Goal: Information Seeking & Learning: Learn about a topic

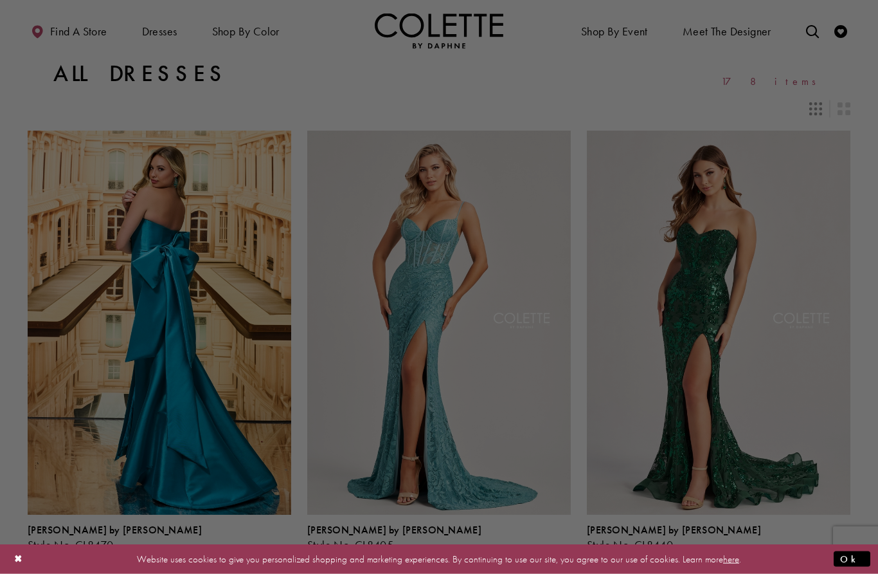
click at [839, 290] on div at bounding box center [443, 289] width 887 height 579
click at [714, 79] on div at bounding box center [443, 289] width 887 height 579
click at [839, 337] on div at bounding box center [443, 289] width 887 height 579
click at [839, 305] on div at bounding box center [443, 289] width 887 height 579
click at [869, 552] on button "Ok" at bounding box center [852, 558] width 37 height 16
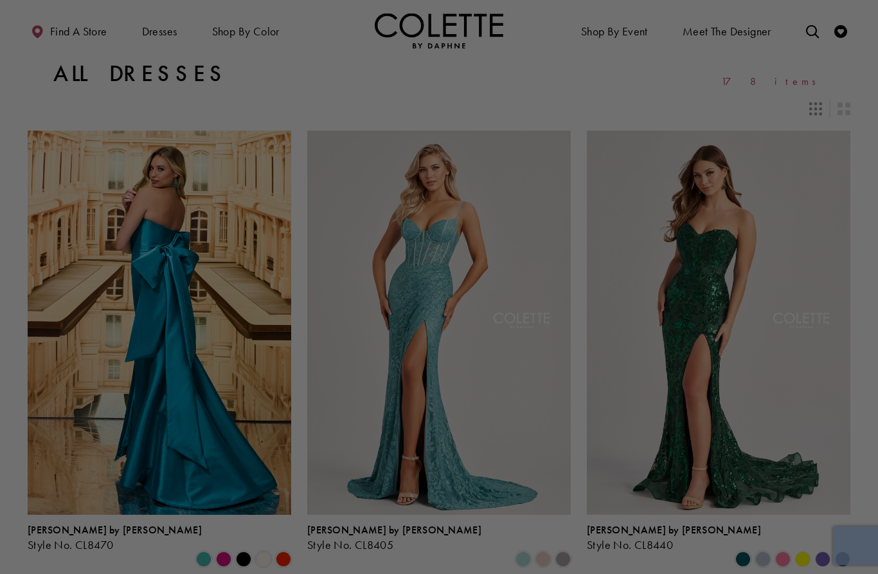
click at [864, 550] on div at bounding box center [443, 289] width 887 height 579
click at [805, 555] on div at bounding box center [443, 289] width 887 height 579
click at [788, 563] on div at bounding box center [443, 289] width 887 height 579
click at [865, 545] on div at bounding box center [443, 289] width 887 height 579
click at [860, 552] on div at bounding box center [443, 289] width 887 height 579
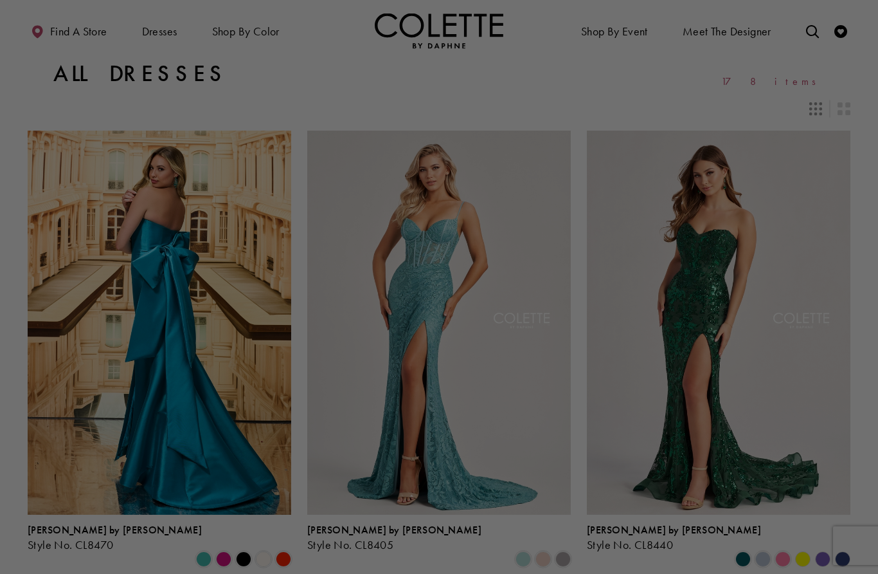
click at [805, 562] on div at bounding box center [443, 289] width 887 height 579
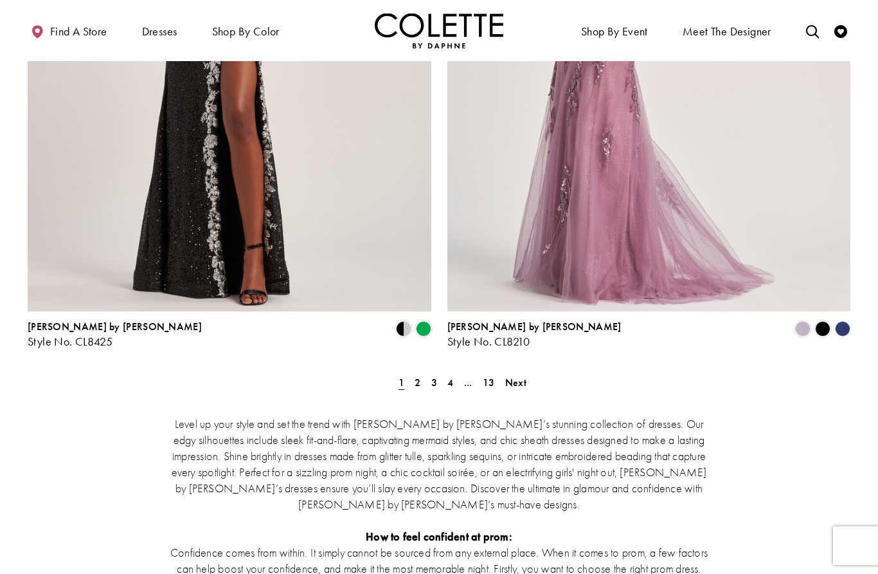
scroll to position [2304, 0]
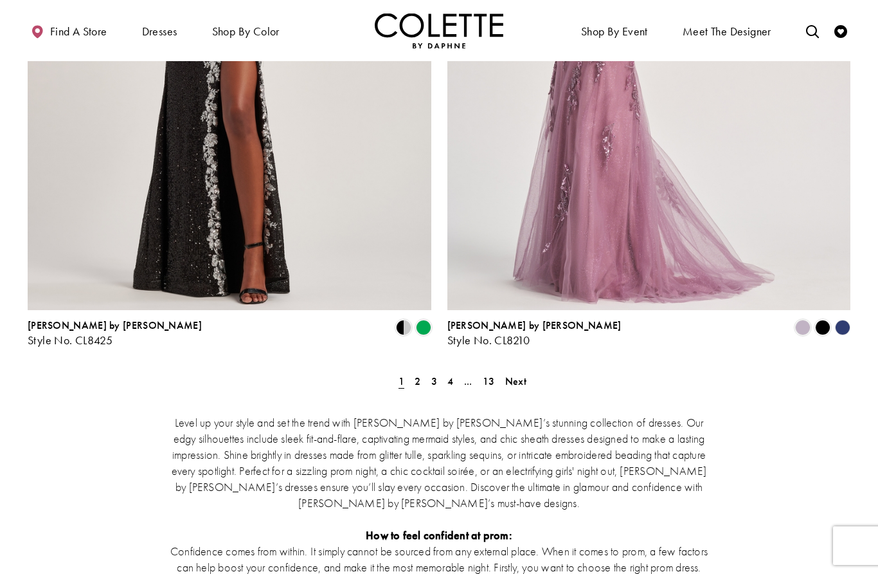
click at [420, 374] on span "2" at bounding box center [418, 381] width 6 height 14
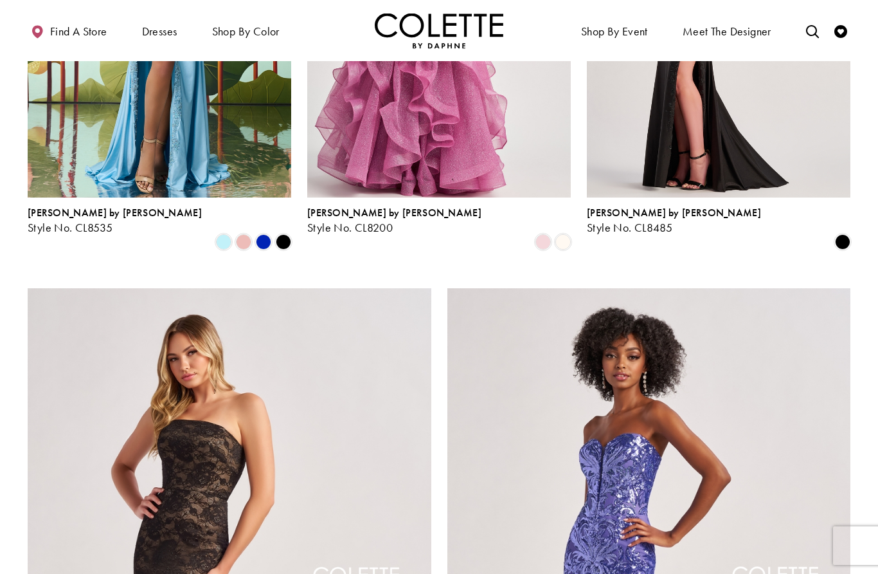
scroll to position [1747, 0]
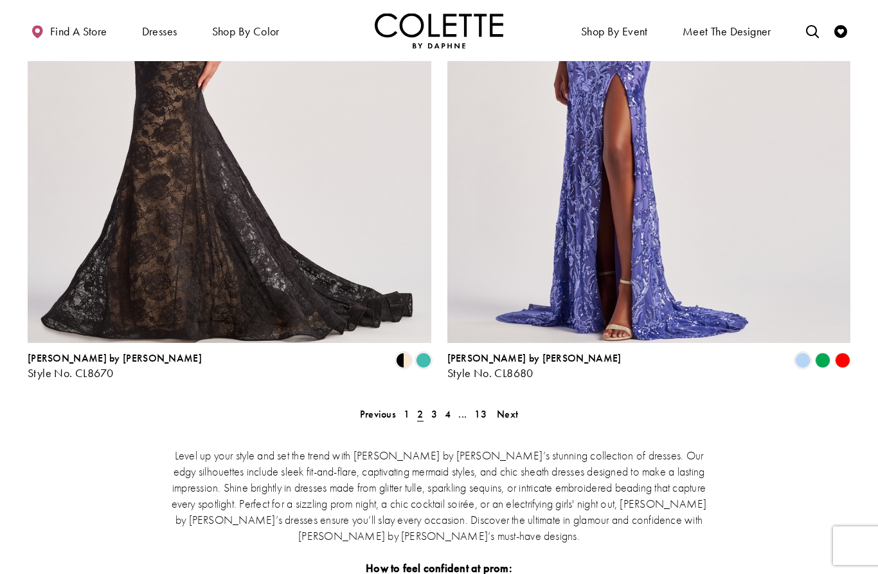
click at [514, 407] on span "Next" at bounding box center [507, 414] width 21 height 14
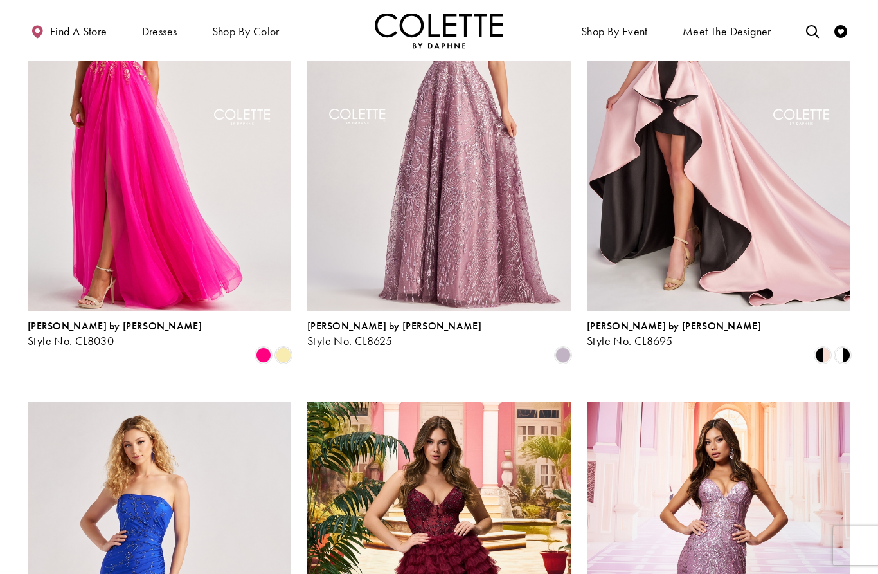
scroll to position [1150, 0]
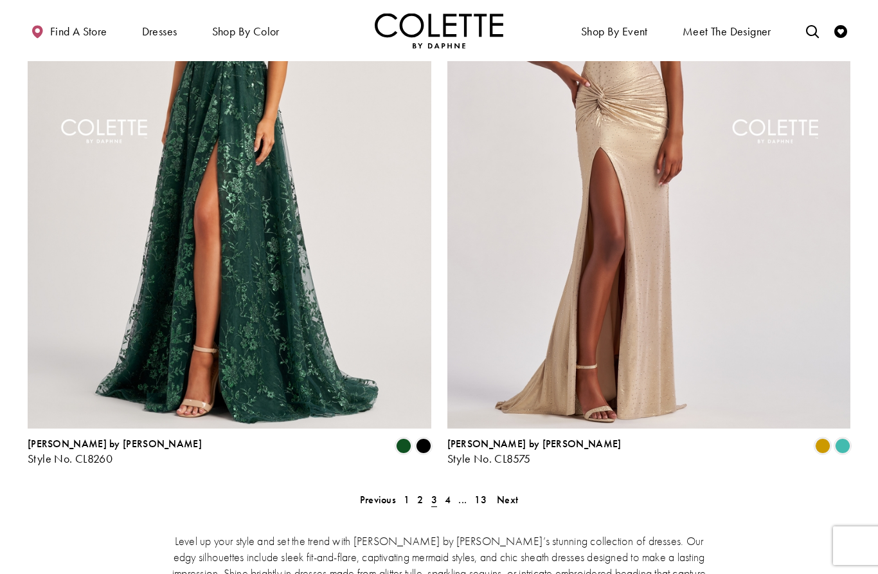
click at [514, 493] on span "Next" at bounding box center [507, 500] width 21 height 14
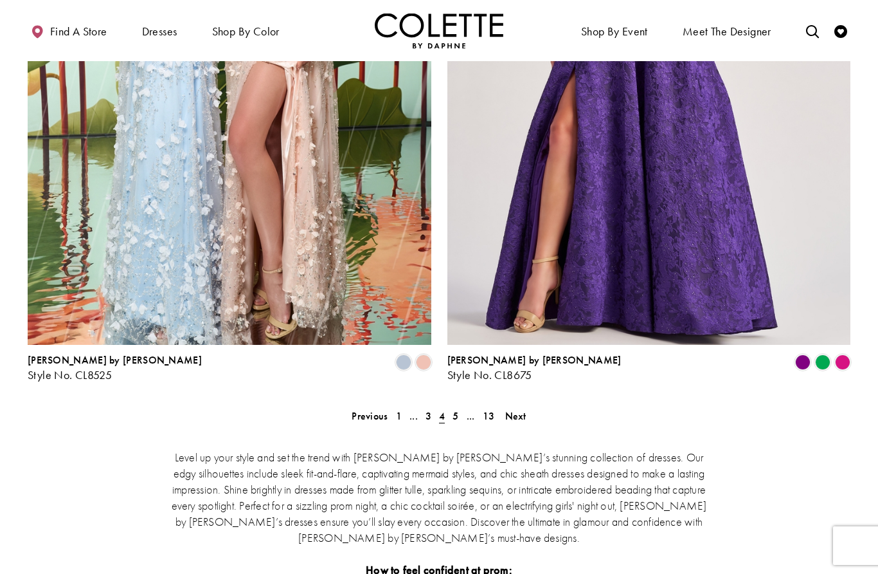
scroll to position [2270, 0]
click at [522, 408] on span "Next" at bounding box center [515, 415] width 21 height 14
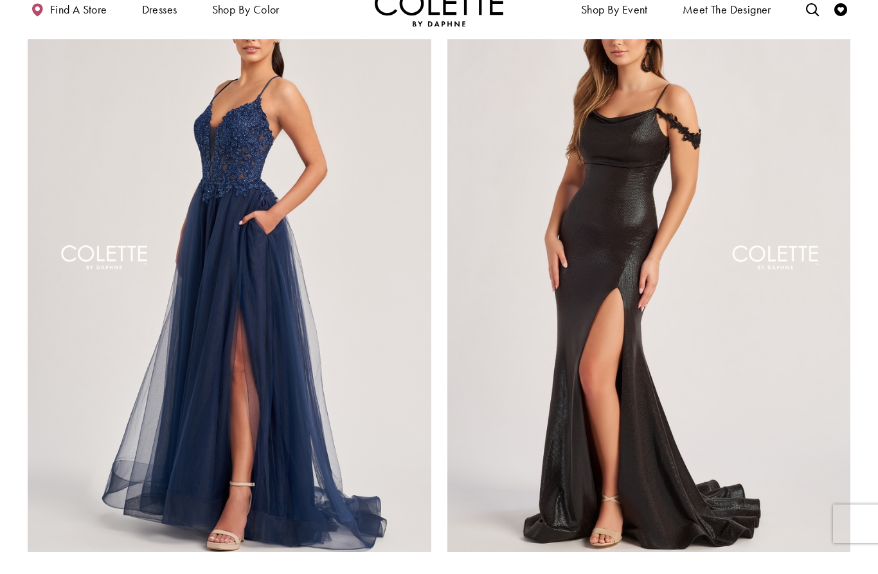
scroll to position [2125, 0]
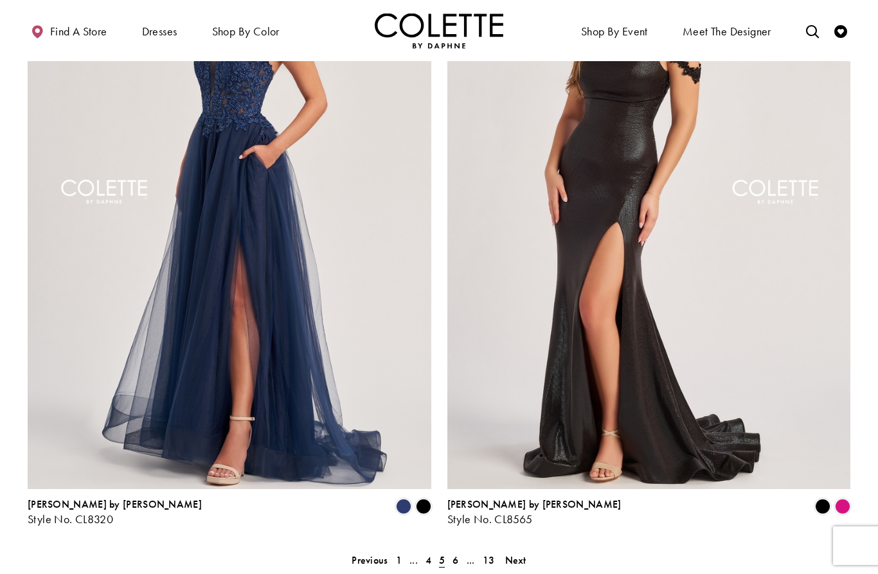
click at [532, 475] on div "Colette by Daphne Style No. CL8565 Skip Color List #02157f37ee to end Color Lis…" at bounding box center [649, 213] width 420 height 662
click at [525, 553] on span "Next" at bounding box center [515, 560] width 21 height 14
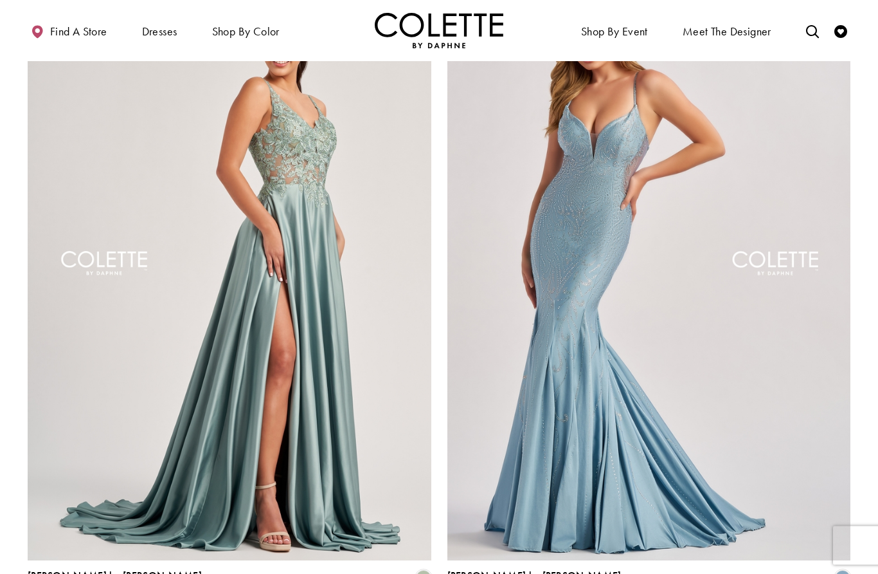
scroll to position [2129, 0]
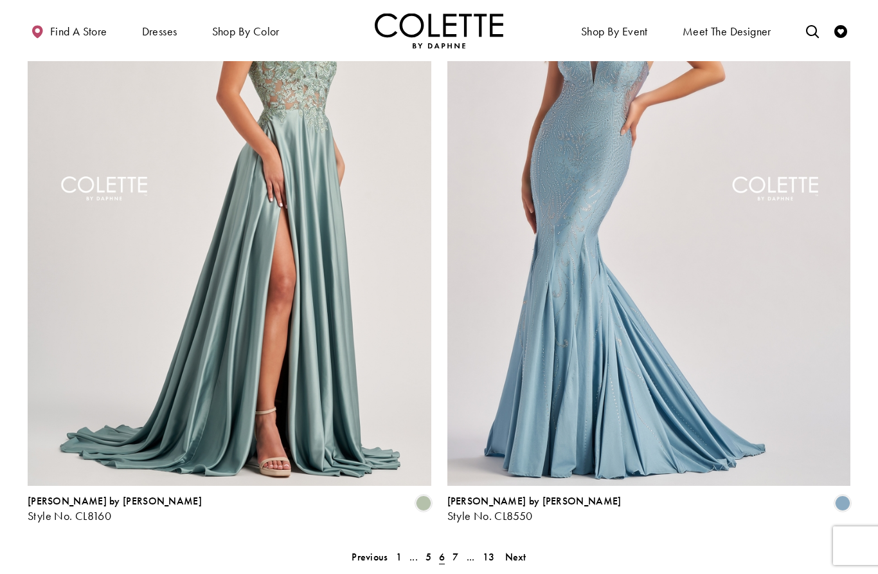
click at [518, 550] on span "Next" at bounding box center [515, 557] width 21 height 14
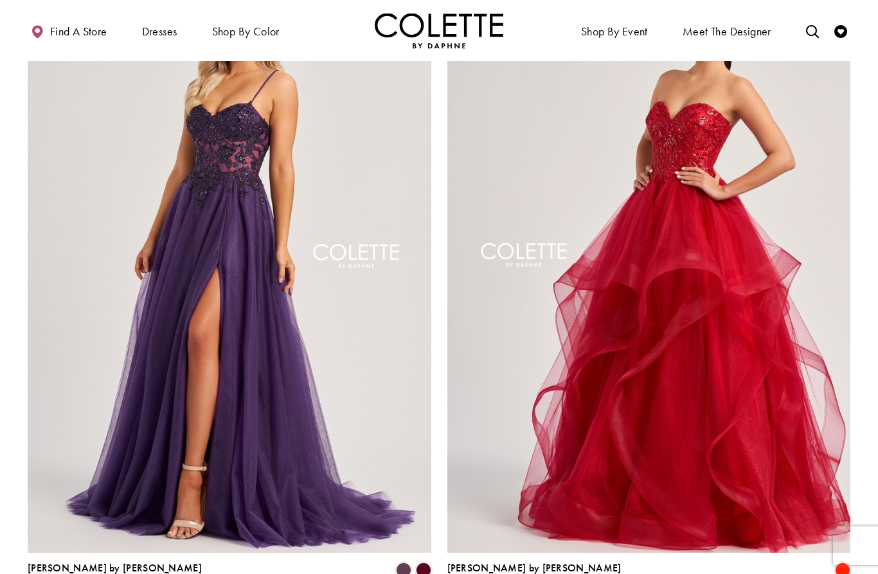
scroll to position [2063, 0]
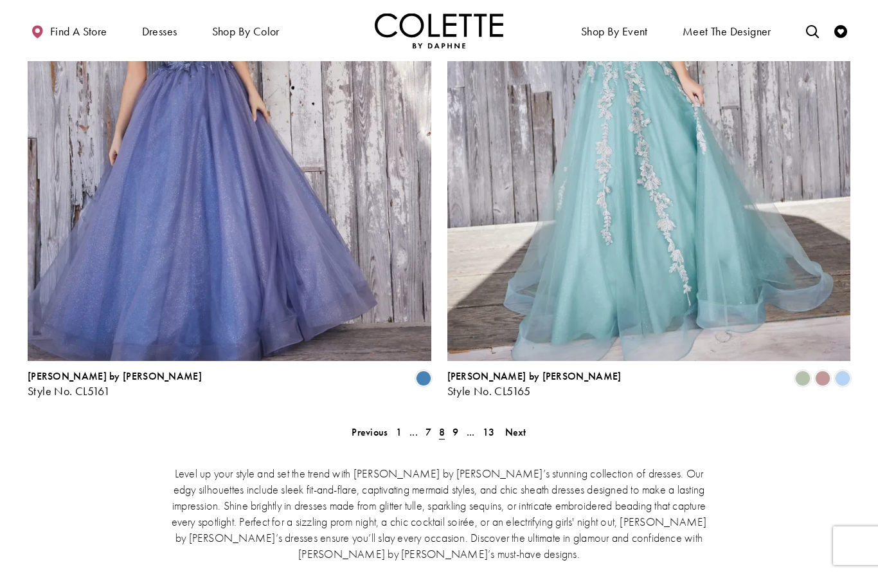
scroll to position [2255, 0]
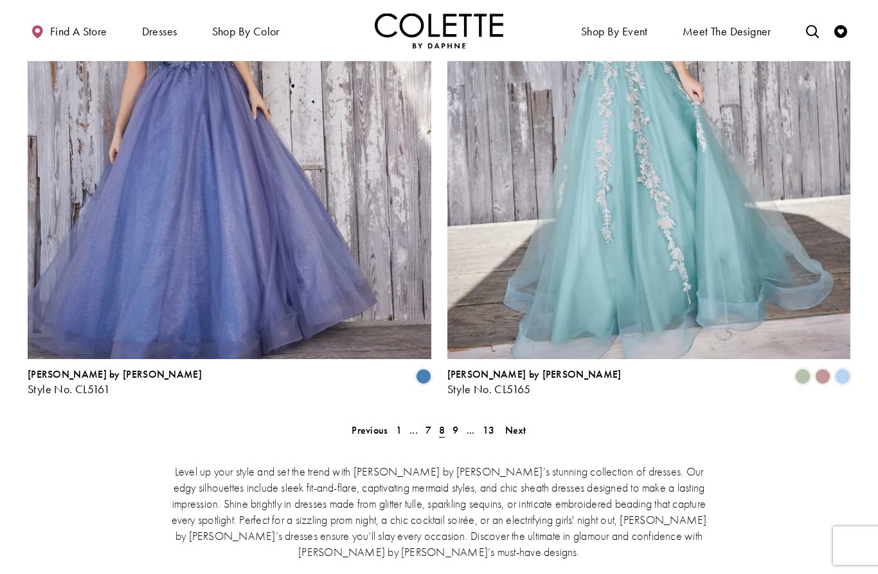
click at [516, 423] on span "Next" at bounding box center [515, 430] width 21 height 14
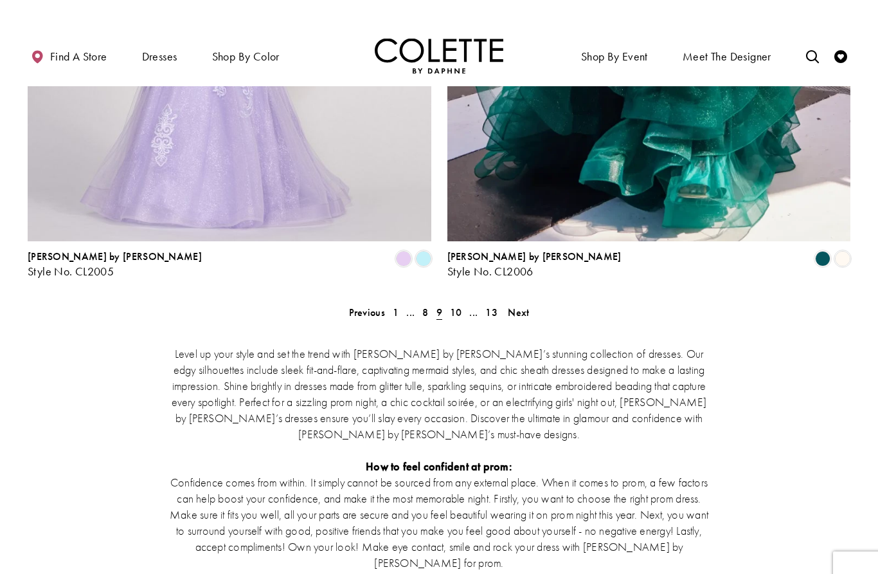
scroll to position [2304, 0]
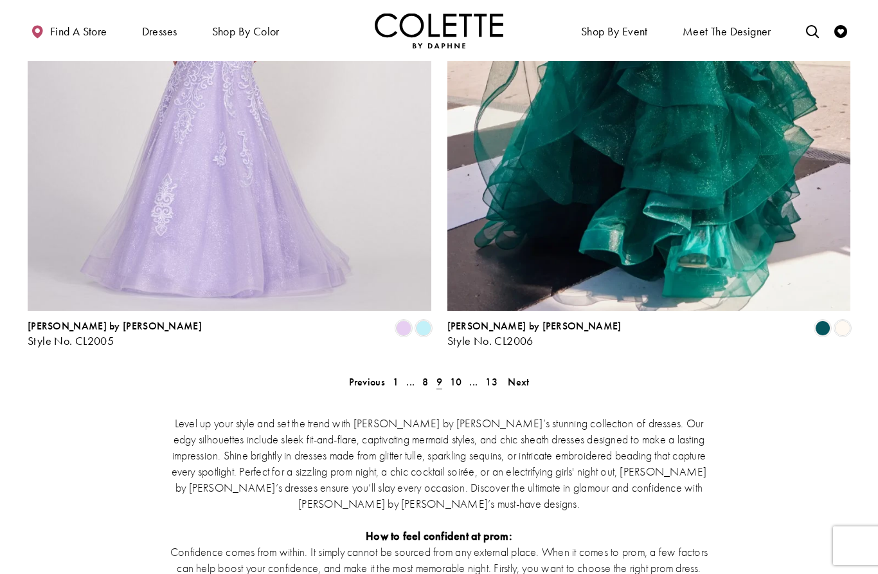
click at [522, 375] on span "Next" at bounding box center [518, 382] width 21 height 14
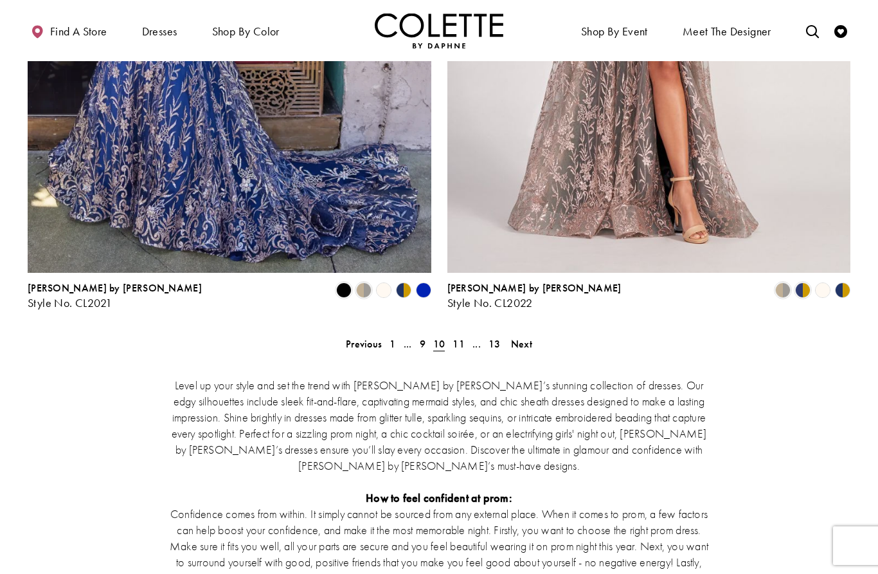
scroll to position [2389, 0]
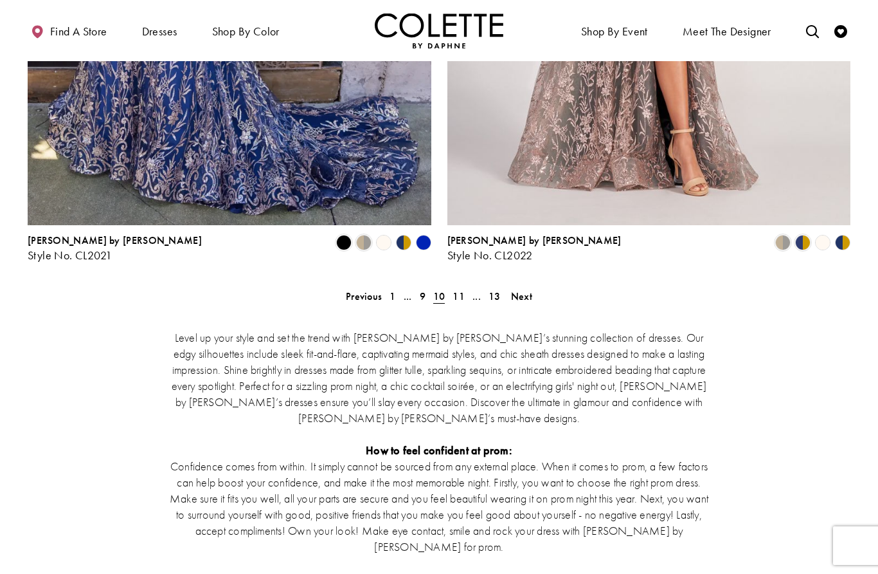
click at [524, 289] on span "Next" at bounding box center [521, 296] width 21 height 14
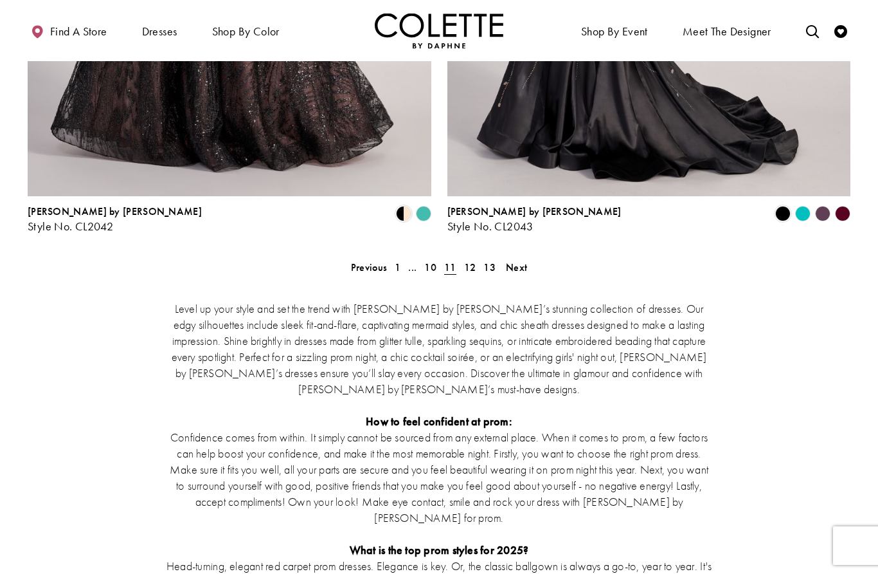
scroll to position [2422, 0]
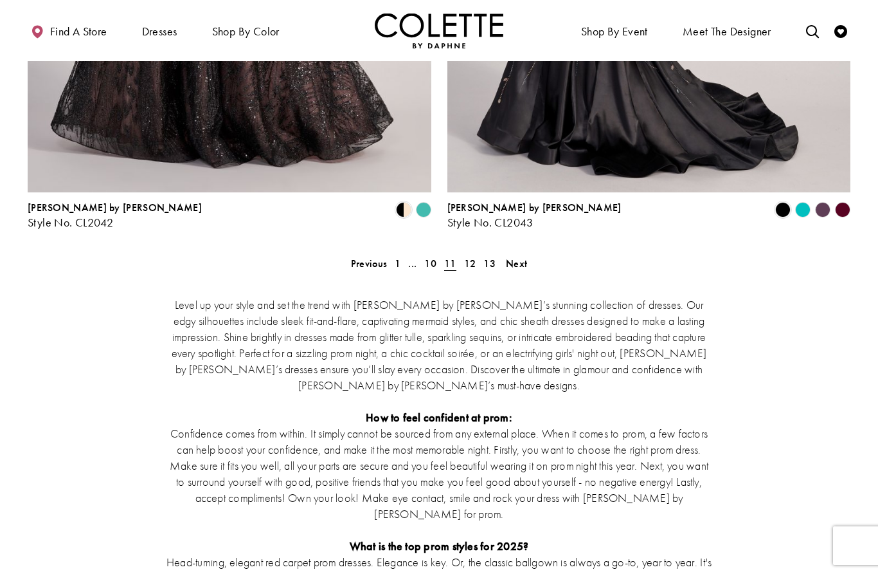
click at [473, 254] on link "12" at bounding box center [470, 263] width 20 height 19
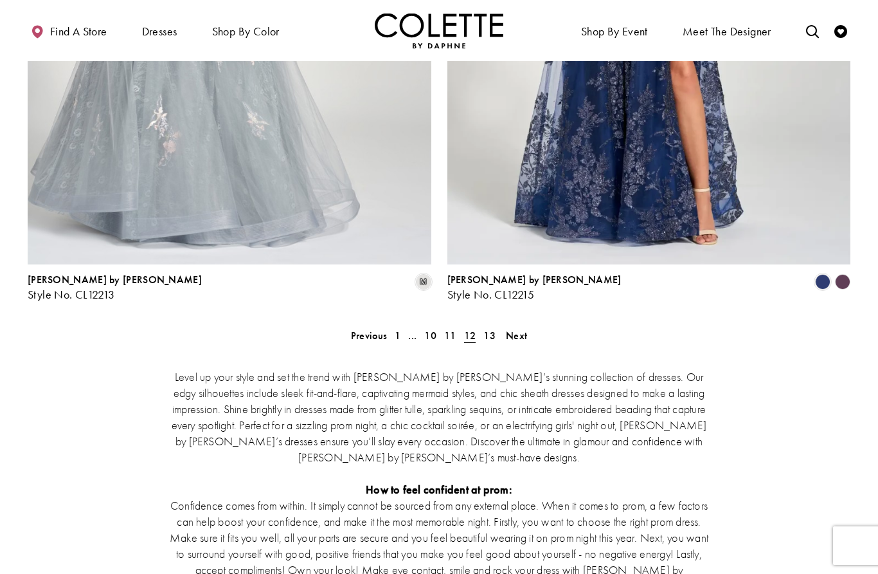
scroll to position [2374, 0]
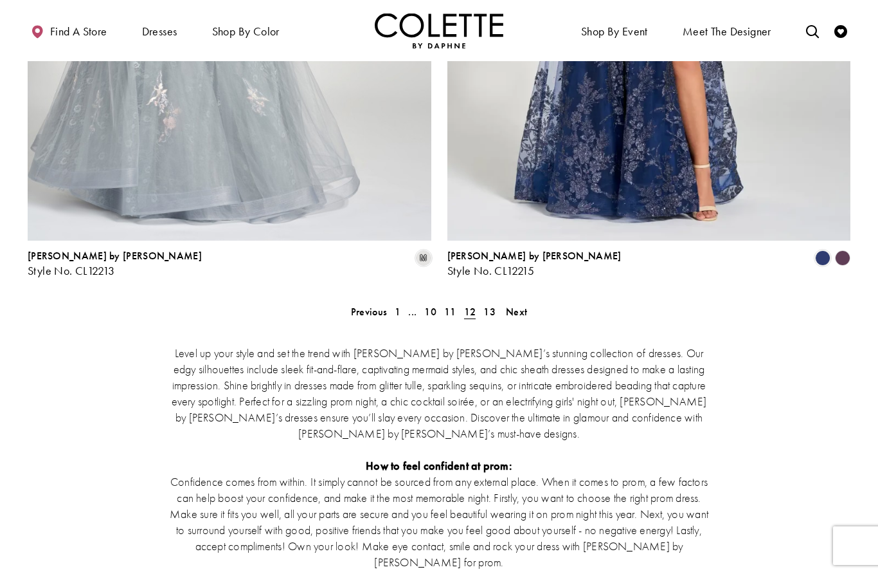
click at [514, 305] on span "Next" at bounding box center [516, 312] width 21 height 14
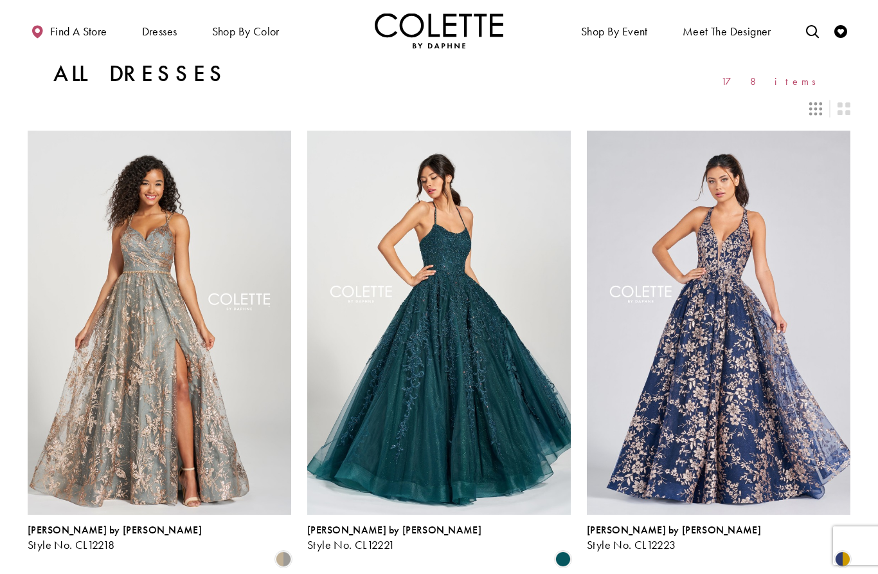
click at [0, 0] on span "FLORAL PROM DRESSES" at bounding box center [0, 0] width 0 height 0
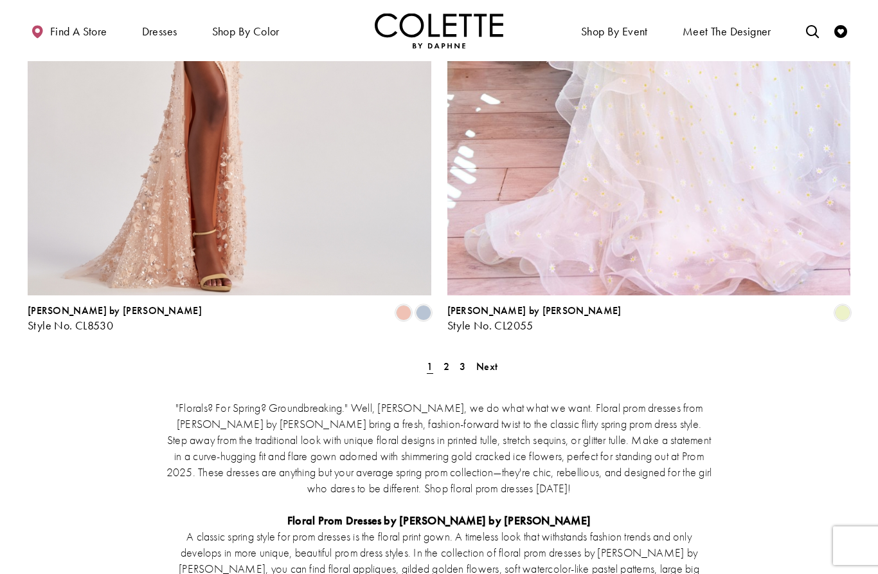
scroll to position [2318, 0]
click at [441, 358] on link "2" at bounding box center [447, 367] width 14 height 19
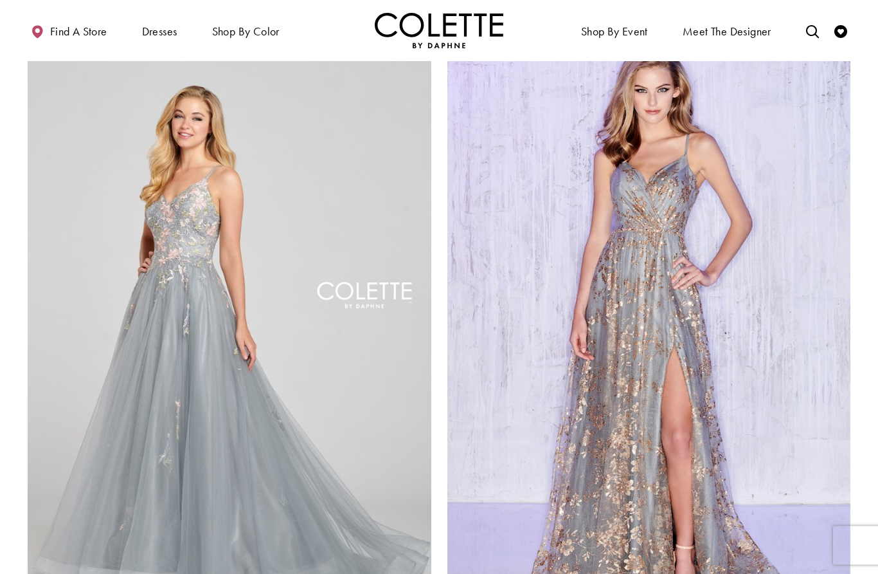
scroll to position [1998, 0]
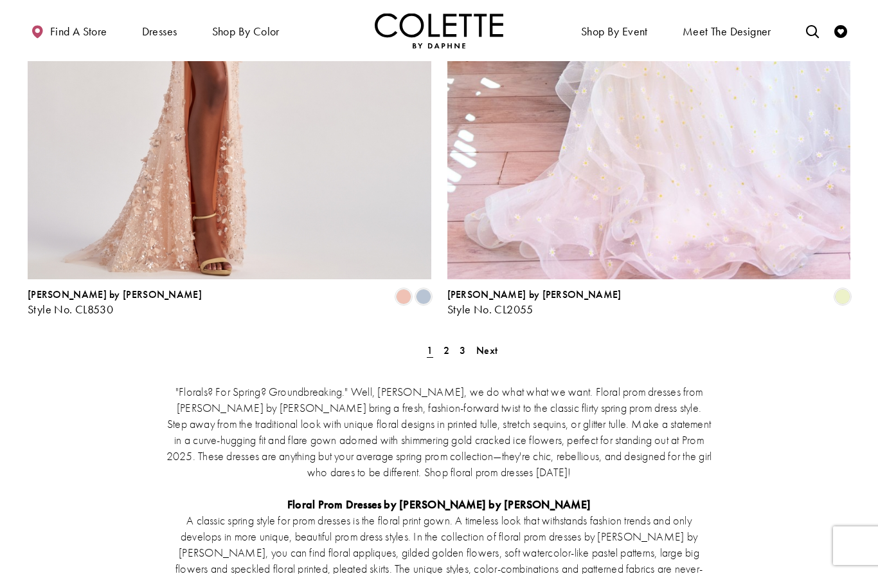
click at [459, 341] on link "3" at bounding box center [463, 350] width 14 height 19
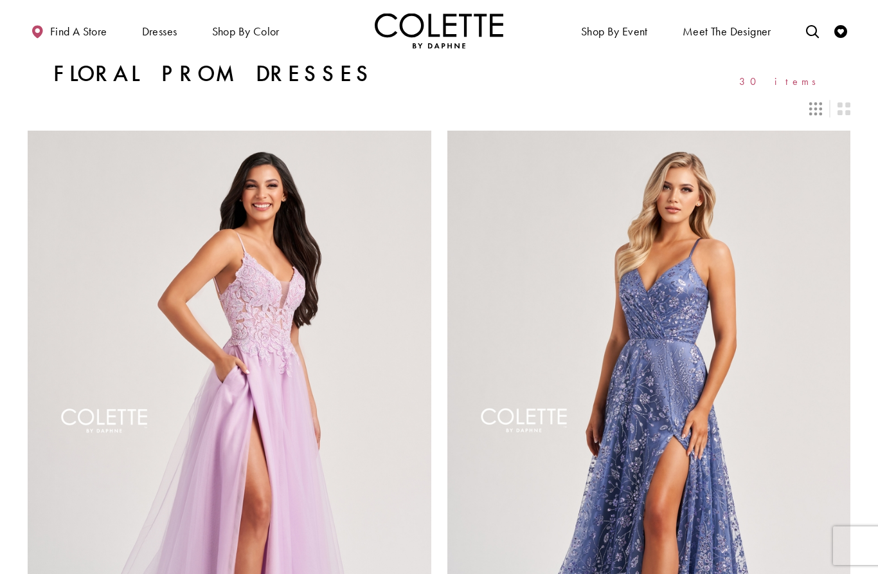
scroll to position [1170, 0]
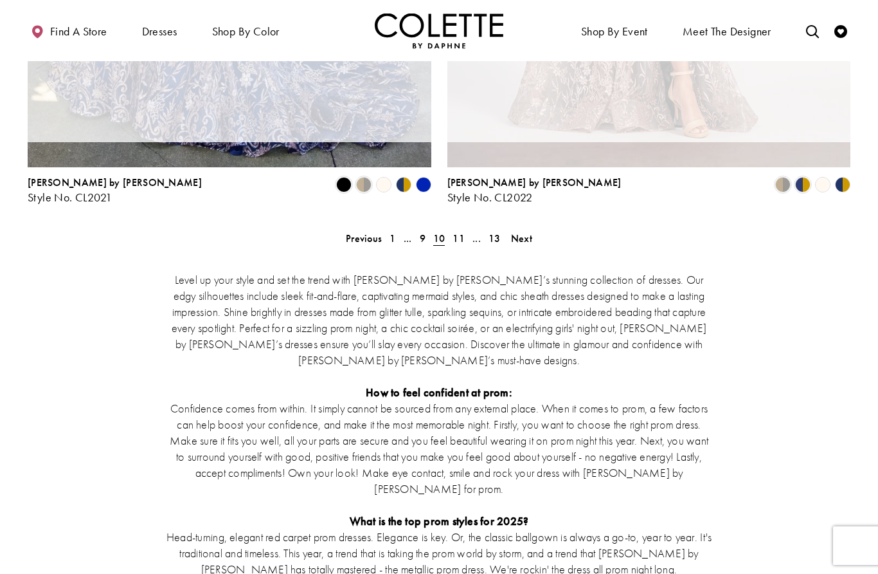
scroll to position [69, 0]
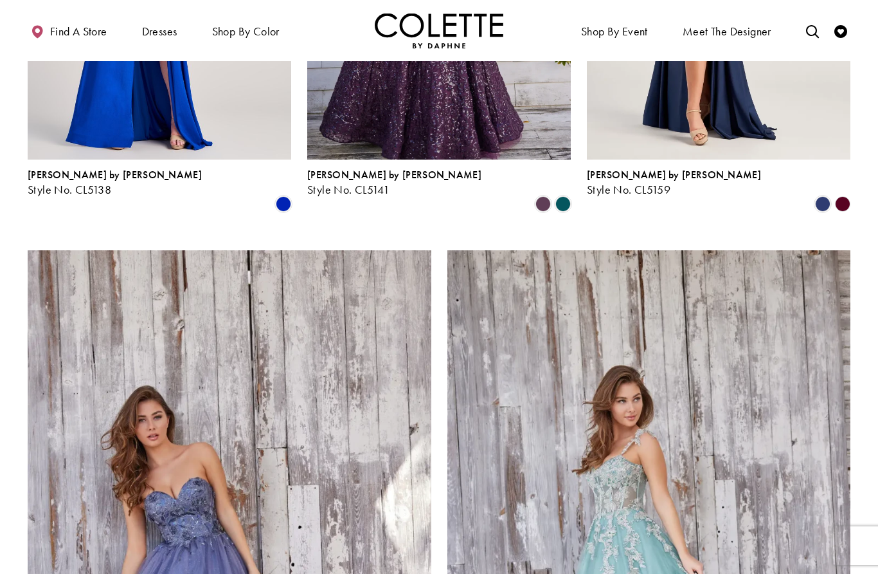
scroll to position [69, 0]
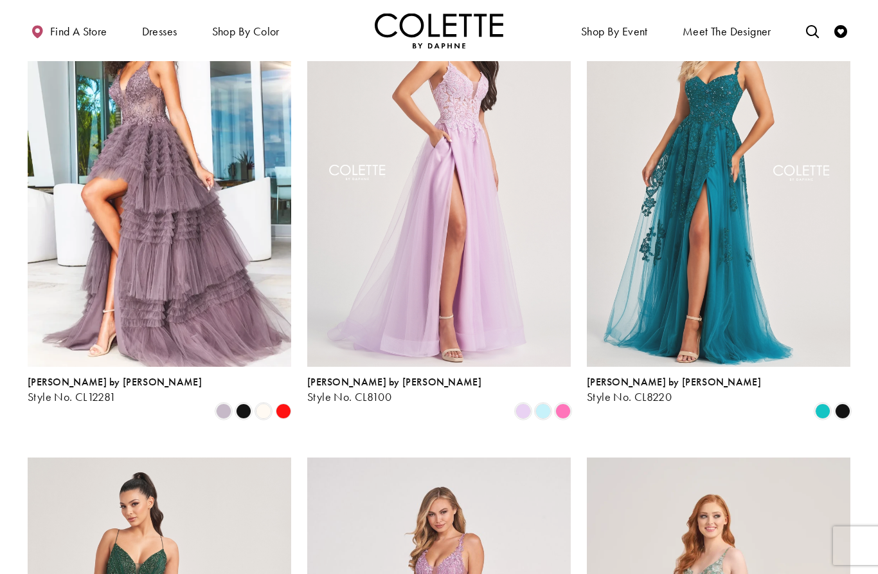
scroll to position [69, 0]
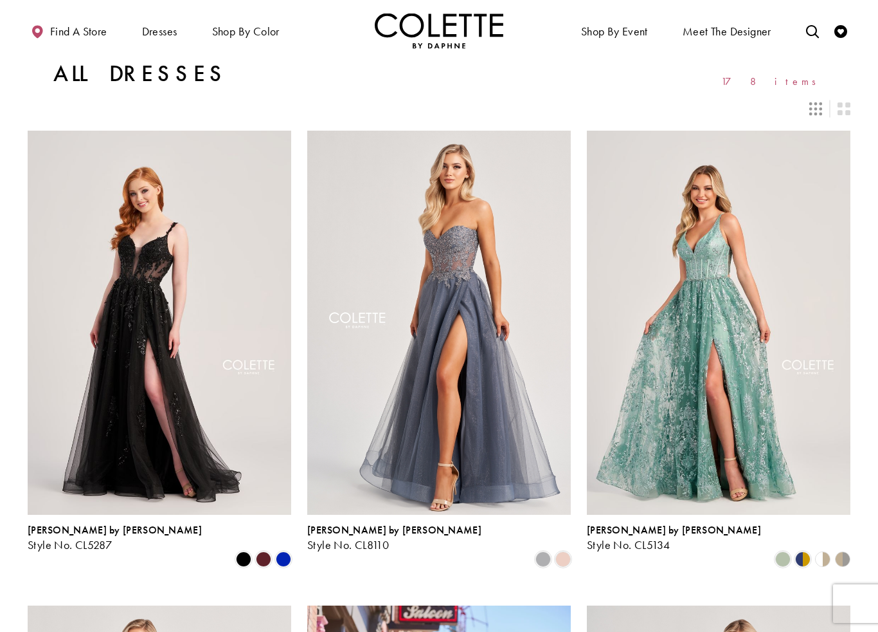
click at [0, 0] on span "PROM DRESSES" at bounding box center [0, 0] width 0 height 0
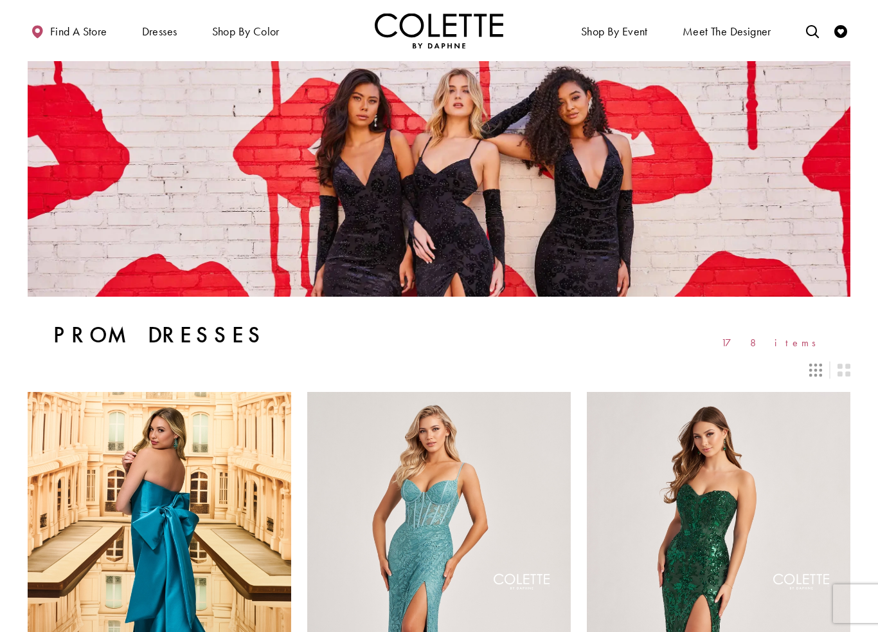
click at [53, 31] on span "Find a store" at bounding box center [78, 31] width 57 height 13
click at [63, 33] on span "Find a store" at bounding box center [78, 31] width 57 height 13
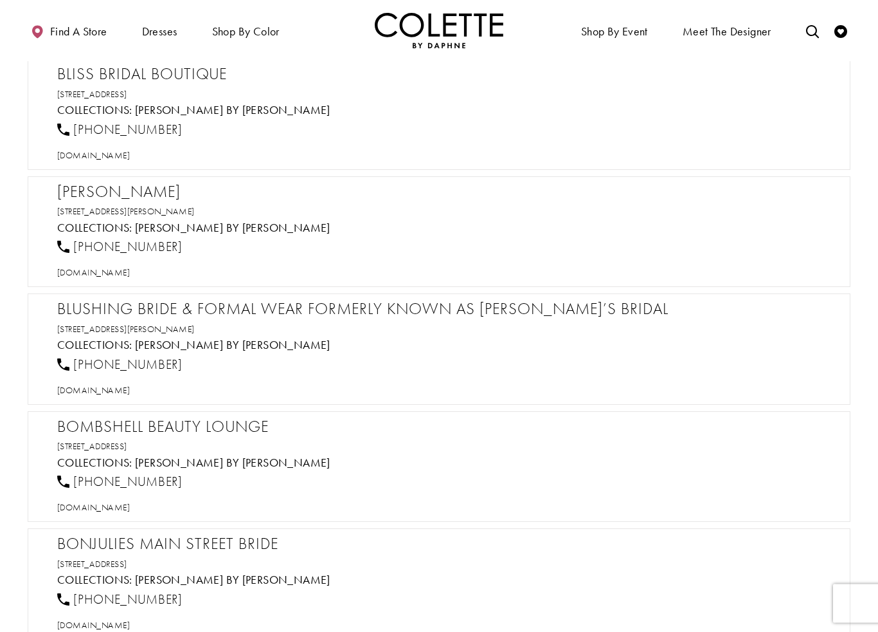
scroll to position [3141, 0]
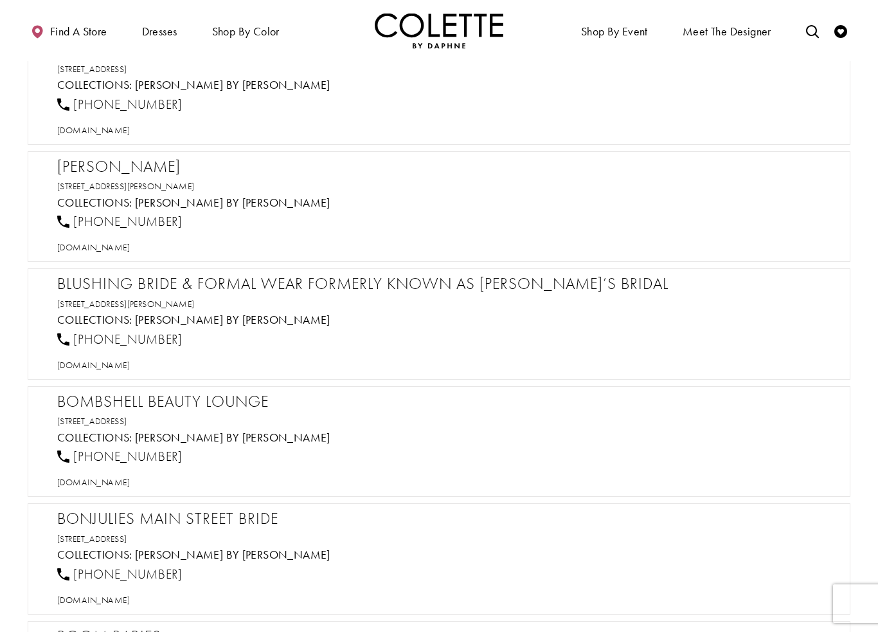
click at [397, 322] on h5 "Collections: [PERSON_NAME] by [PERSON_NAME]" at bounding box center [445, 319] width 777 height 13
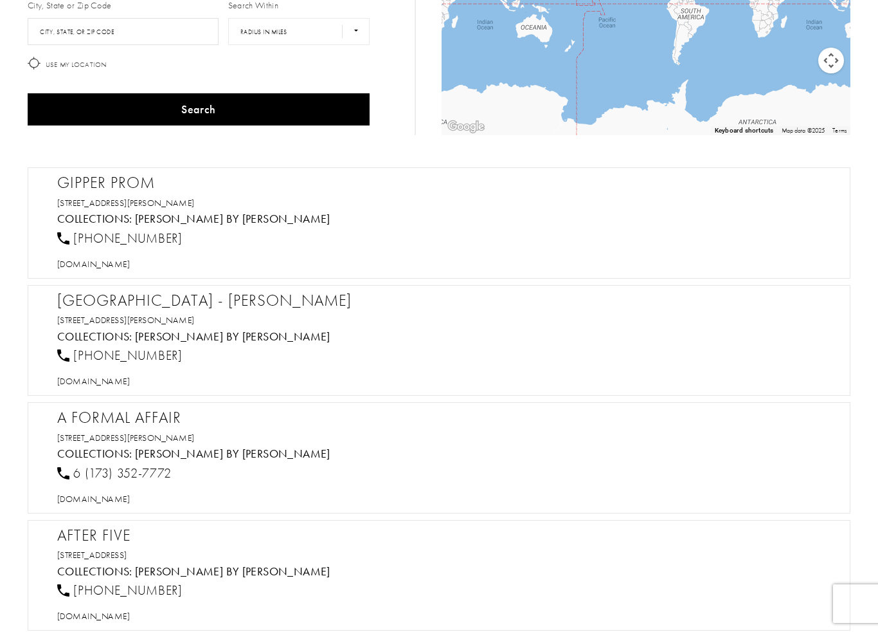
scroll to position [0, 0]
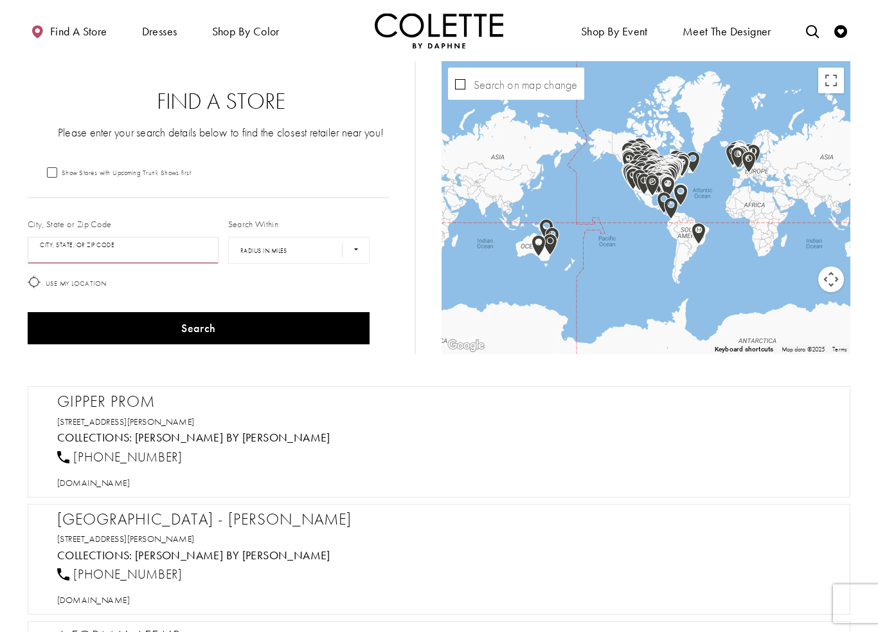
click at [58, 248] on input "City, State, or ZIP Code" at bounding box center [123, 250] width 191 height 27
click at [710, 31] on span "Meet the designer" at bounding box center [727, 31] width 89 height 13
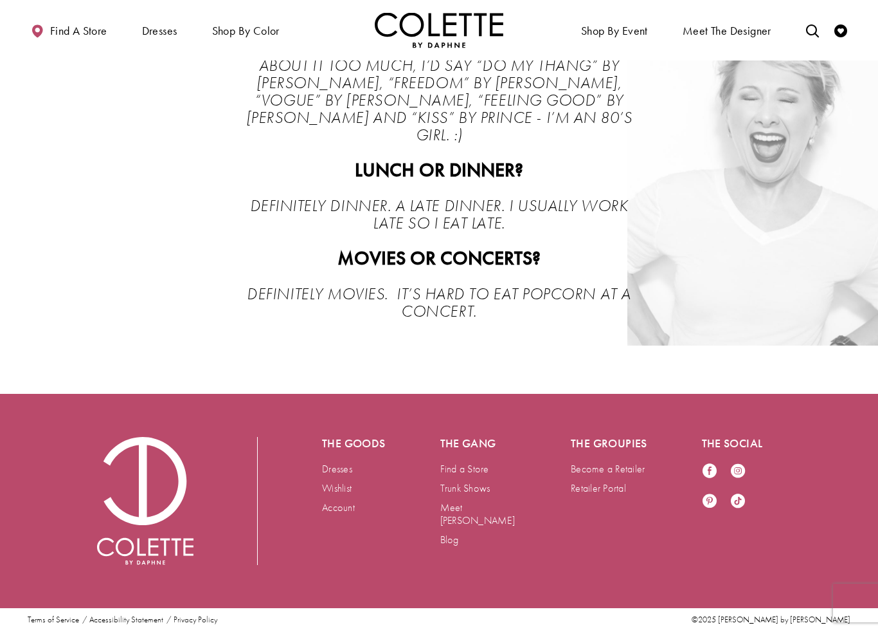
scroll to position [2754, 0]
click at [444, 533] on link "Blog" at bounding box center [450, 540] width 19 height 14
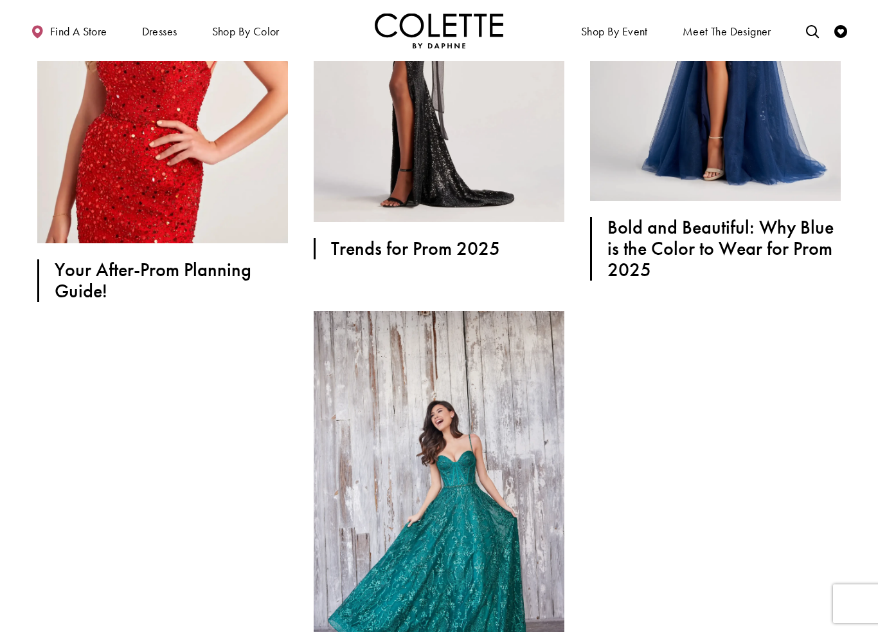
scroll to position [1713, 0]
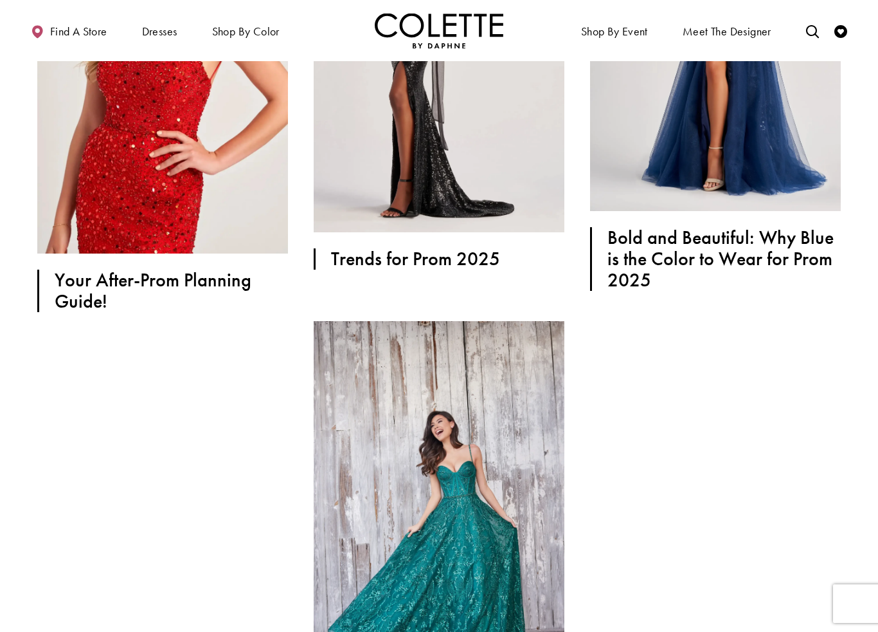
click at [402, 263] on h2 "Trends for Prom 2025" at bounding box center [446, 258] width 231 height 21
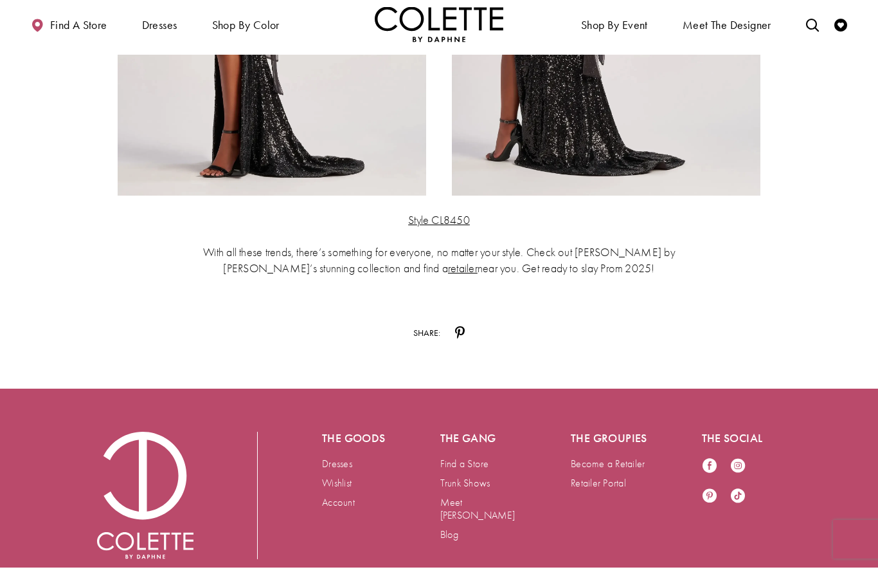
scroll to position [3432, 0]
